Goal: Communication & Community: Answer question/provide support

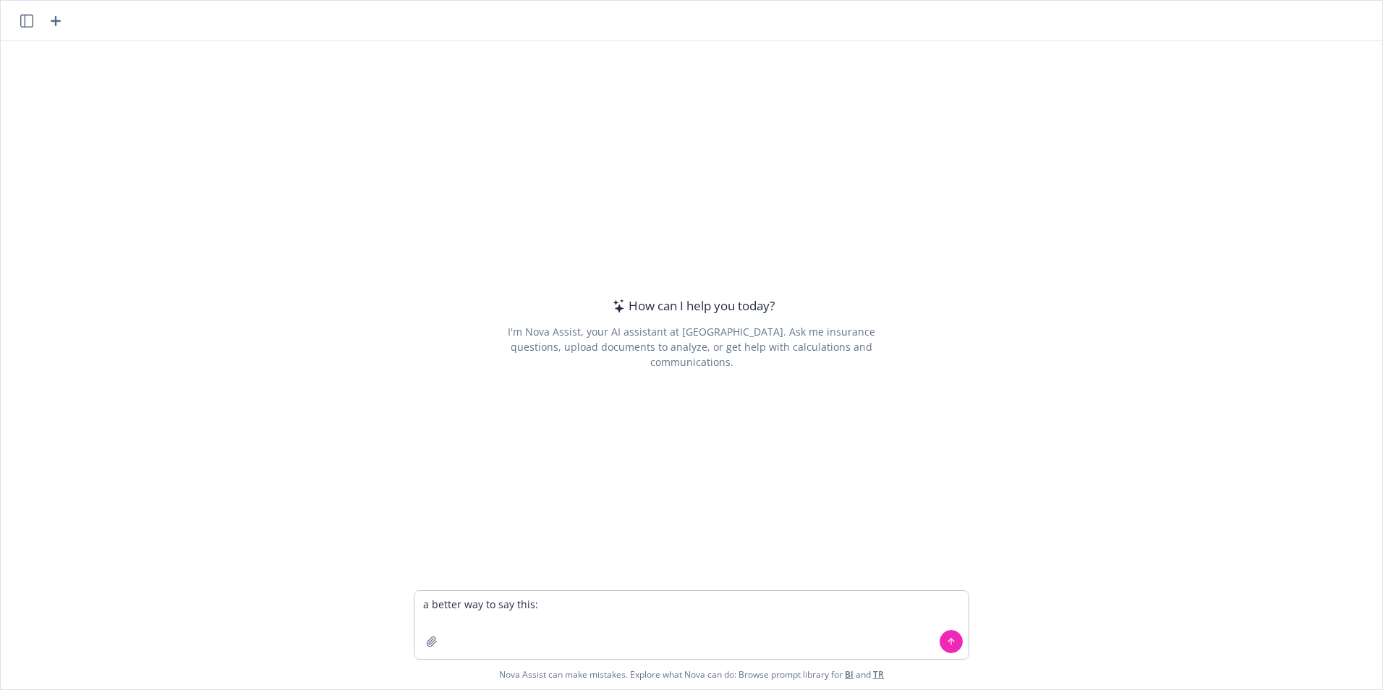
type textarea "a better way to say this: However, we need to ensure we are amending the comp d…"
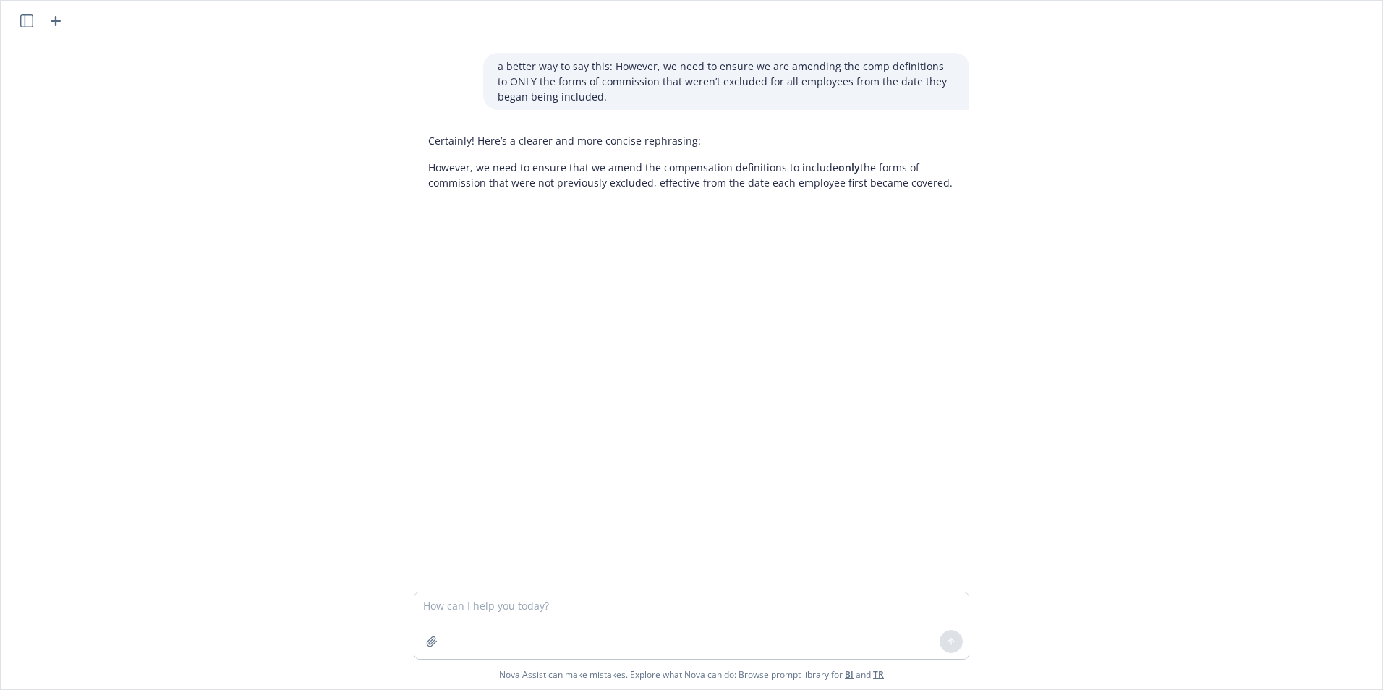
drag, startPoint x: 425, startPoint y: 168, endPoint x: 937, endPoint y: 184, distance: 513.0
click at [937, 184] on p "However, we need to ensure that we amend the compensation definitions to includ…" at bounding box center [691, 175] width 527 height 30
drag, startPoint x: 937, startPoint y: 184, endPoint x: 874, endPoint y: 179, distance: 63.8
copy p "However, we need to ensure that we amend the compensation definitions to includ…"
